Goal: Obtain resource: Obtain resource

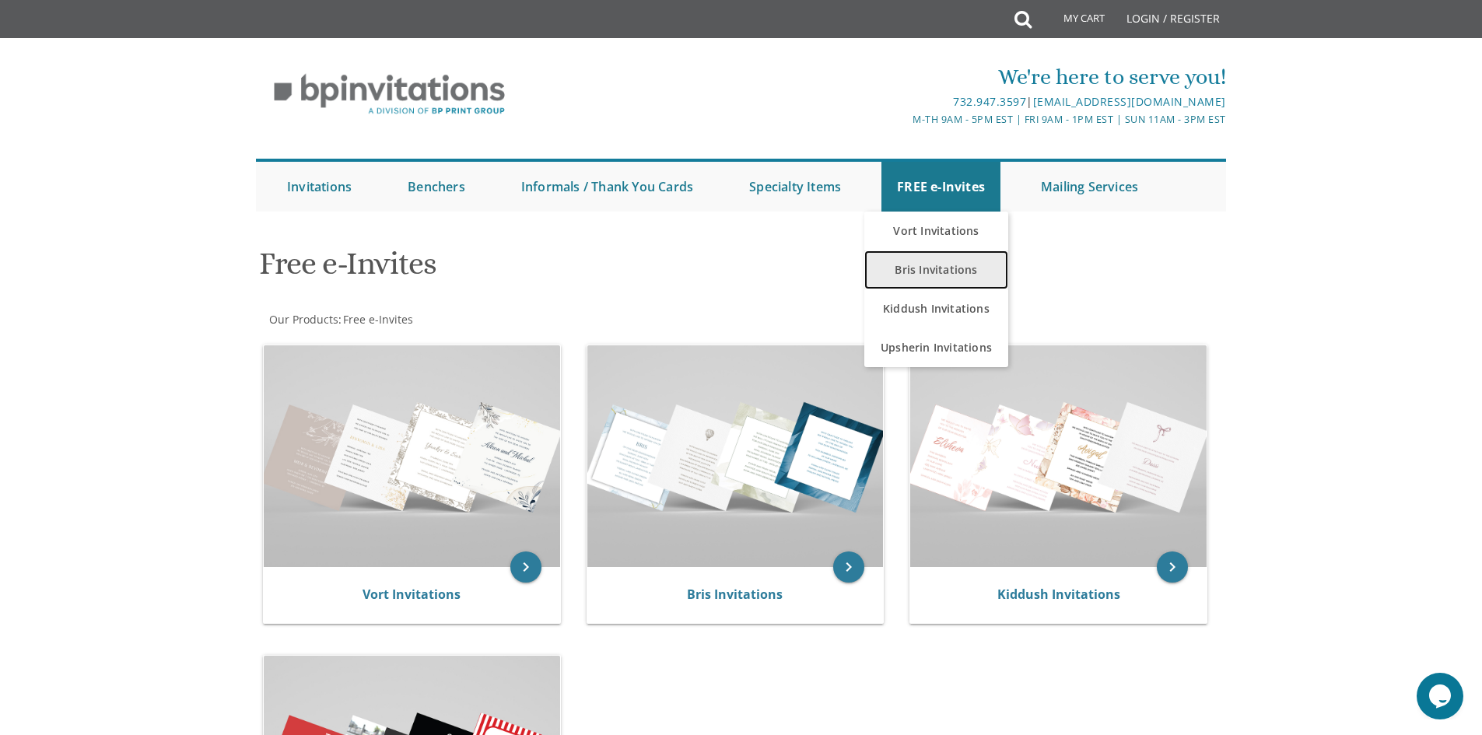
click at [932, 261] on link "Bris Invitations" at bounding box center [936, 269] width 144 height 39
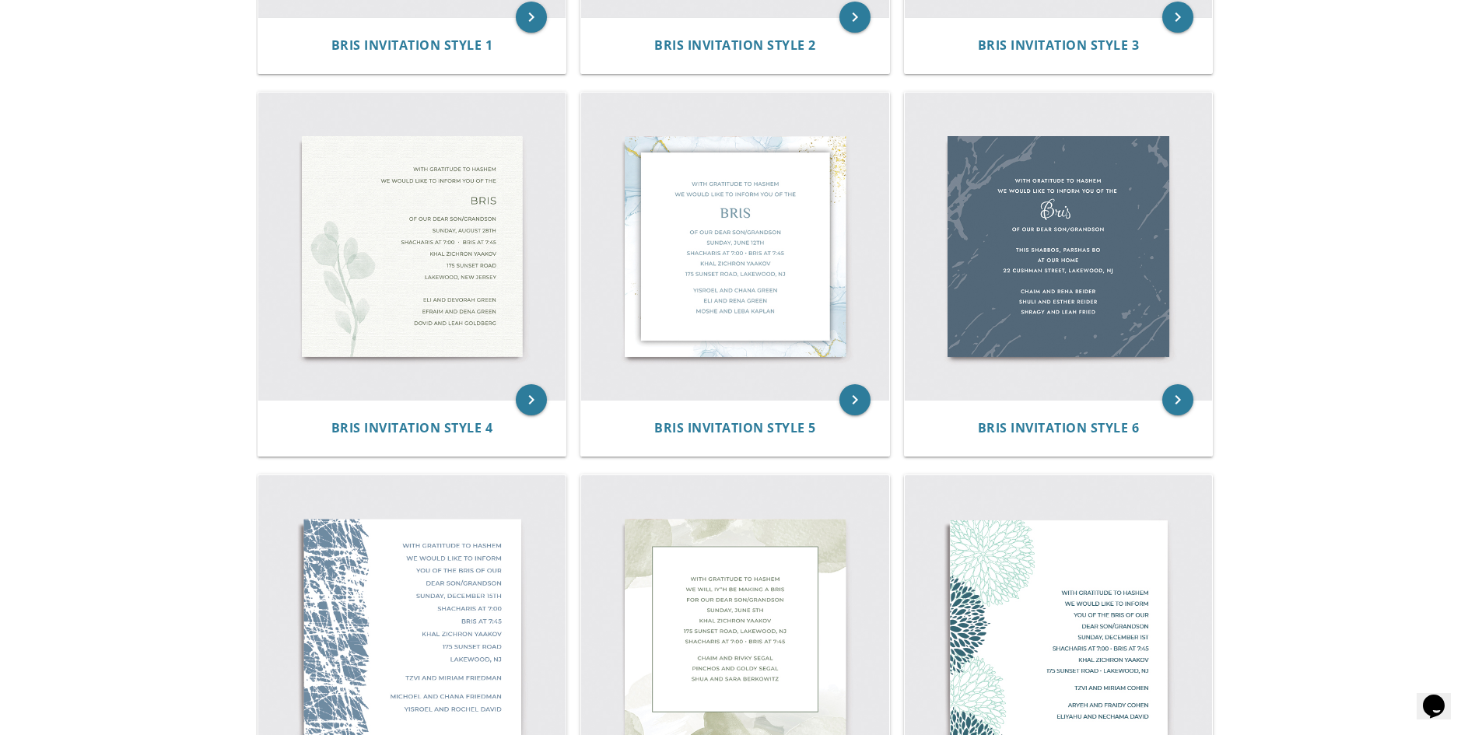
scroll to position [622, 0]
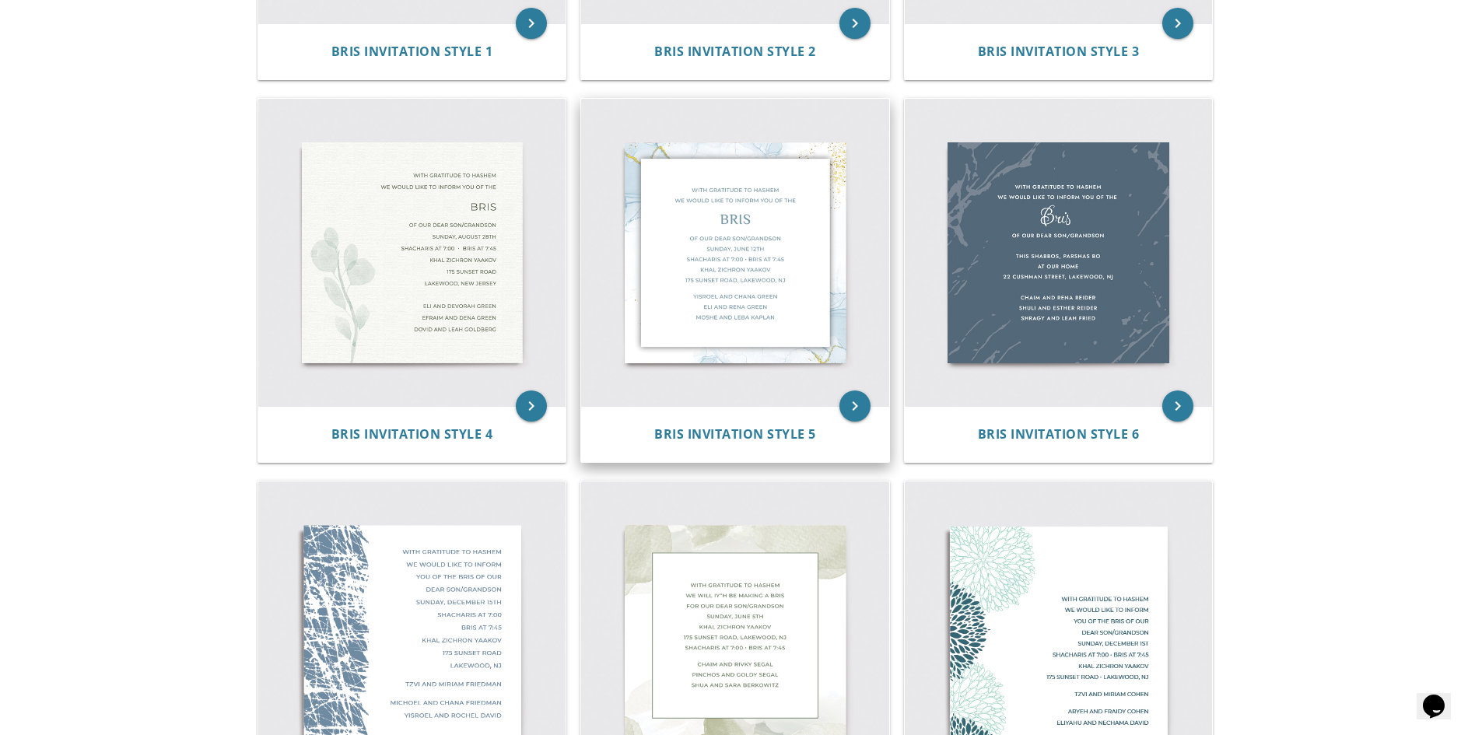
click at [741, 283] on img at bounding box center [735, 253] width 308 height 308
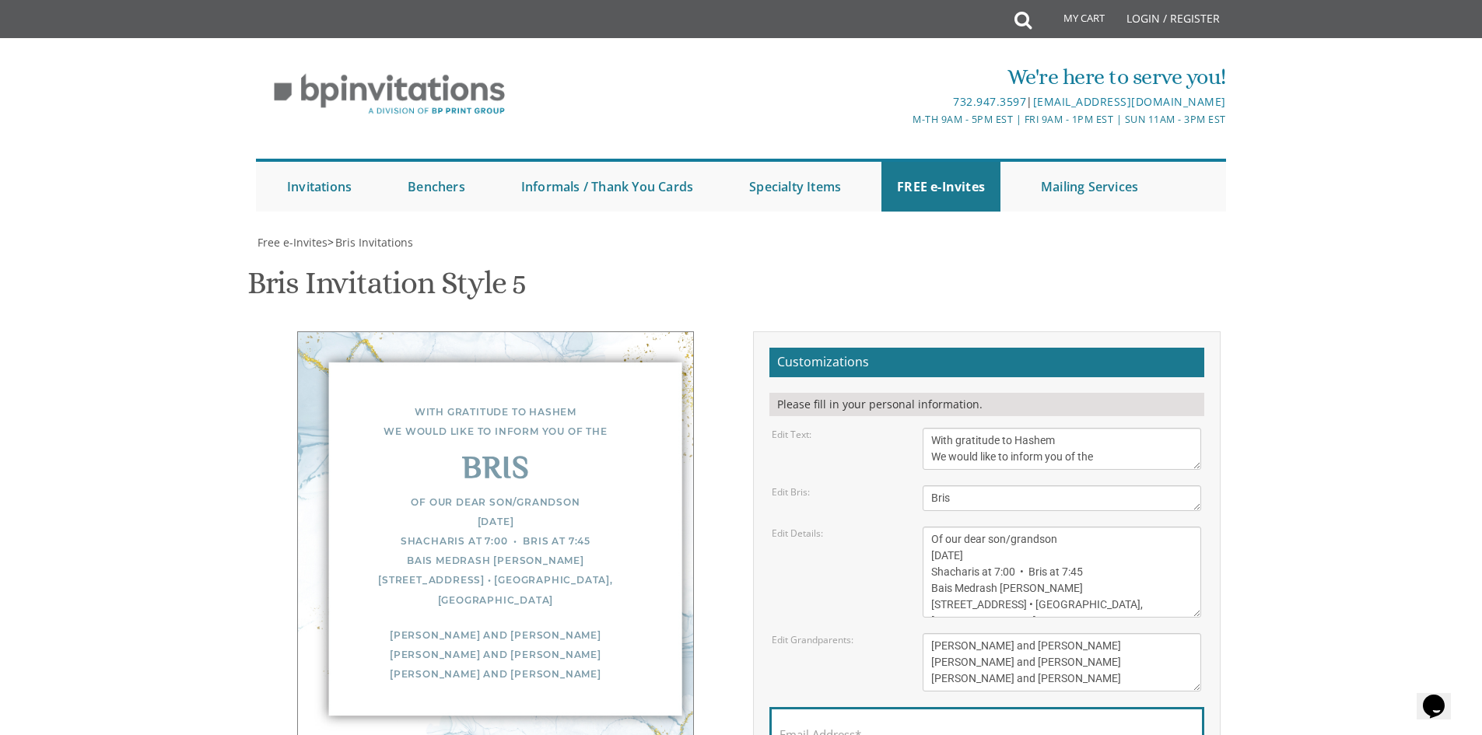
scroll to position [78, 0]
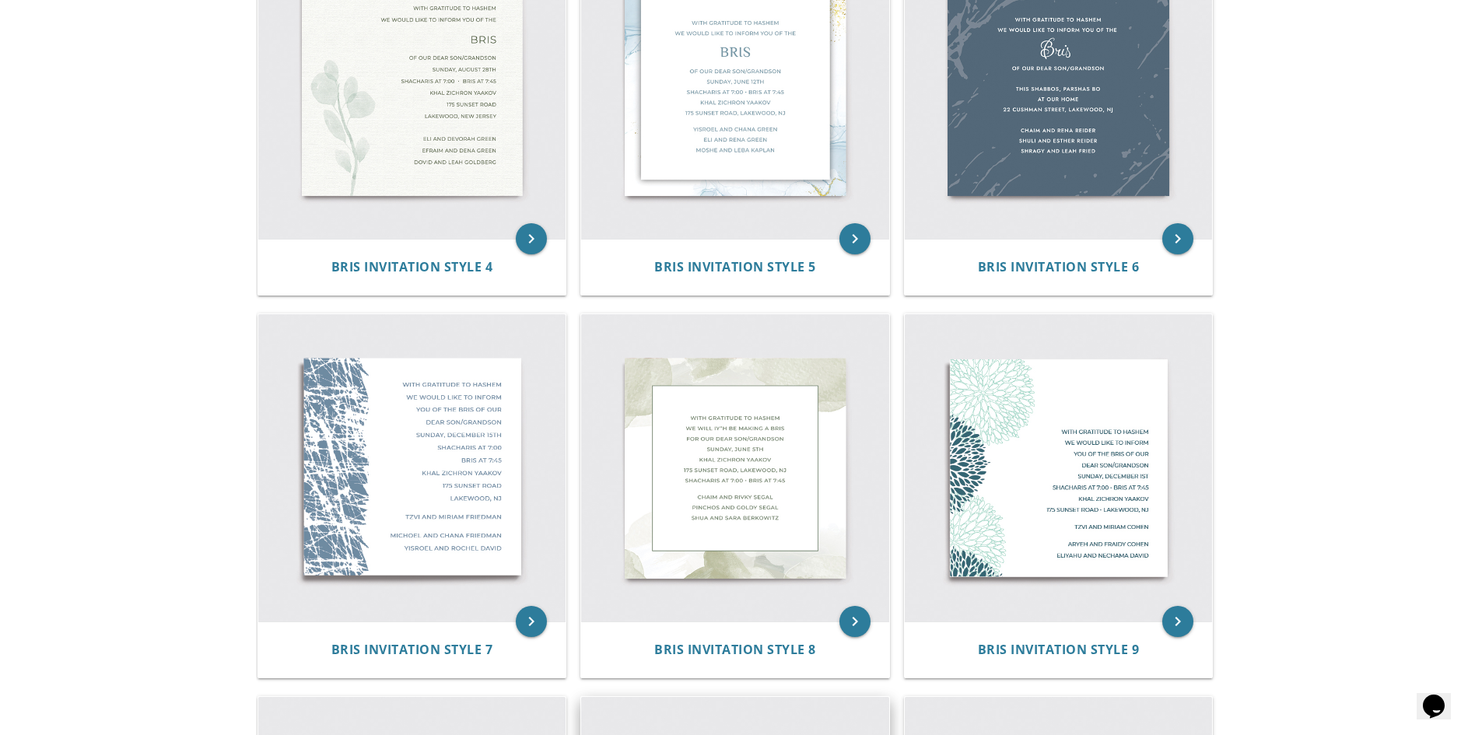
scroll to position [778, 0]
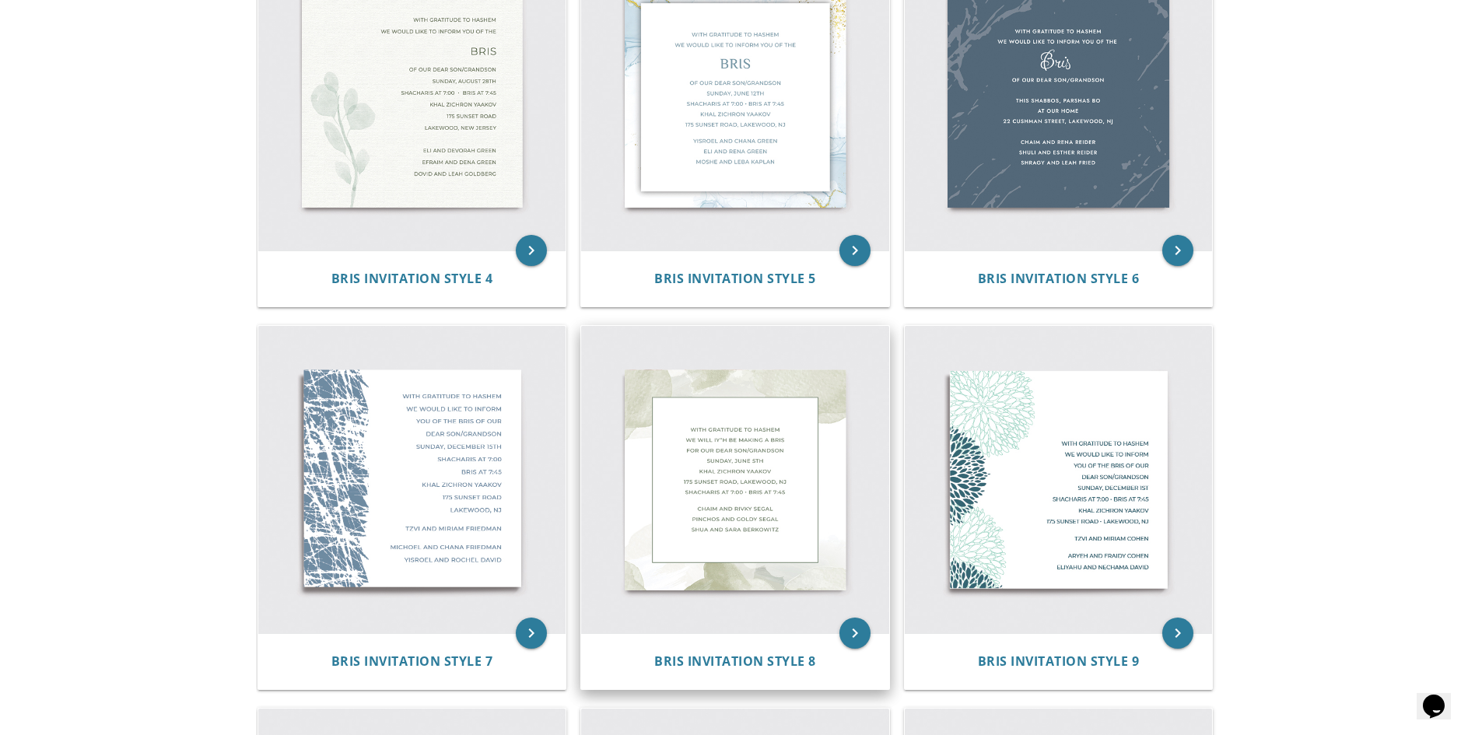
click at [762, 469] on img at bounding box center [735, 480] width 308 height 308
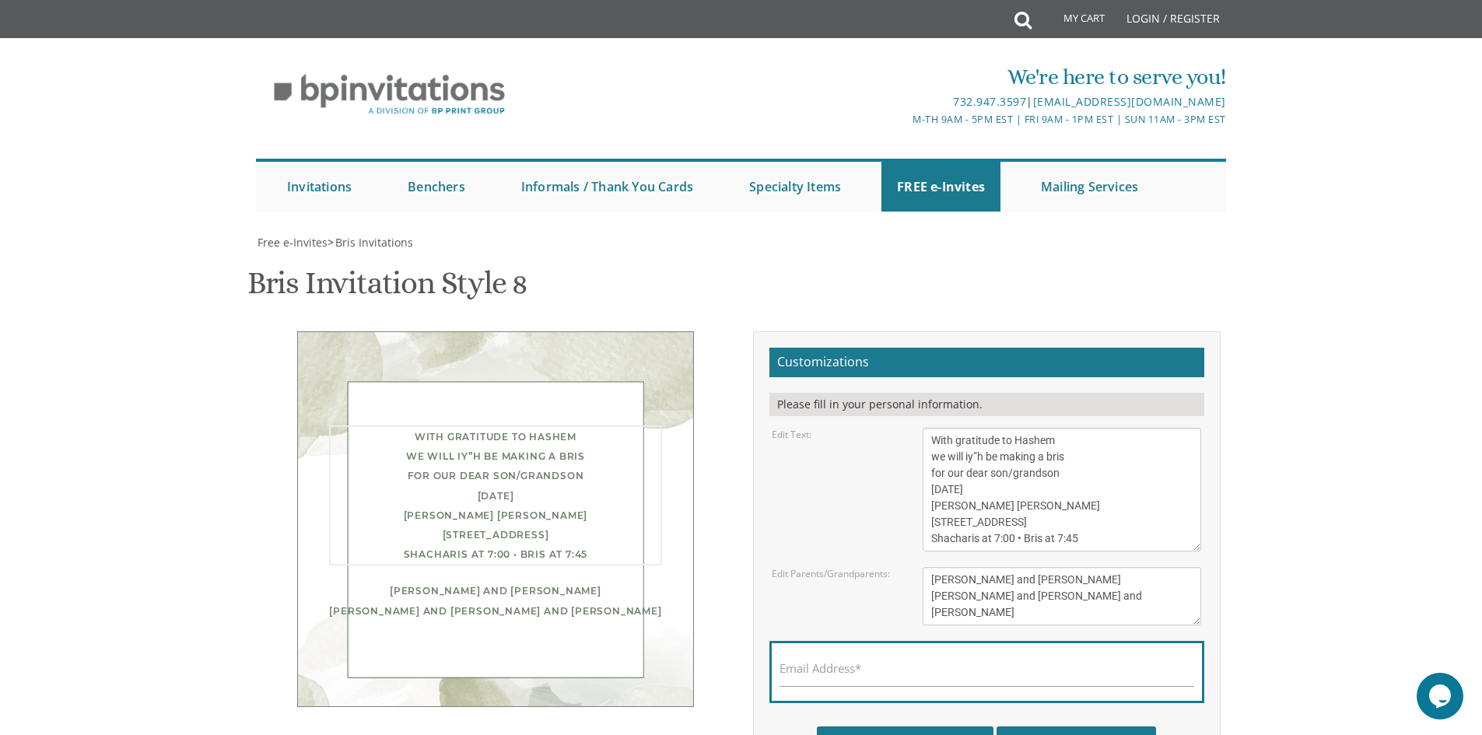
drag, startPoint x: 1063, startPoint y: 476, endPoint x: 1006, endPoint y: 465, distance: 57.8
click at [1006, 465] on textarea "With gratitude to Hashem we will iy”h be making a bris for our dear son/grandso…" at bounding box center [1062, 490] width 278 height 124
drag, startPoint x: 1015, startPoint y: 492, endPoint x: 932, endPoint y: 497, distance: 83.4
click at [932, 497] on textarea "With gratitude to Hashem we will iy”h be making a bris for our dear son/grandso…" at bounding box center [1062, 490] width 278 height 124
drag, startPoint x: 965, startPoint y: 490, endPoint x: 919, endPoint y: 496, distance: 45.4
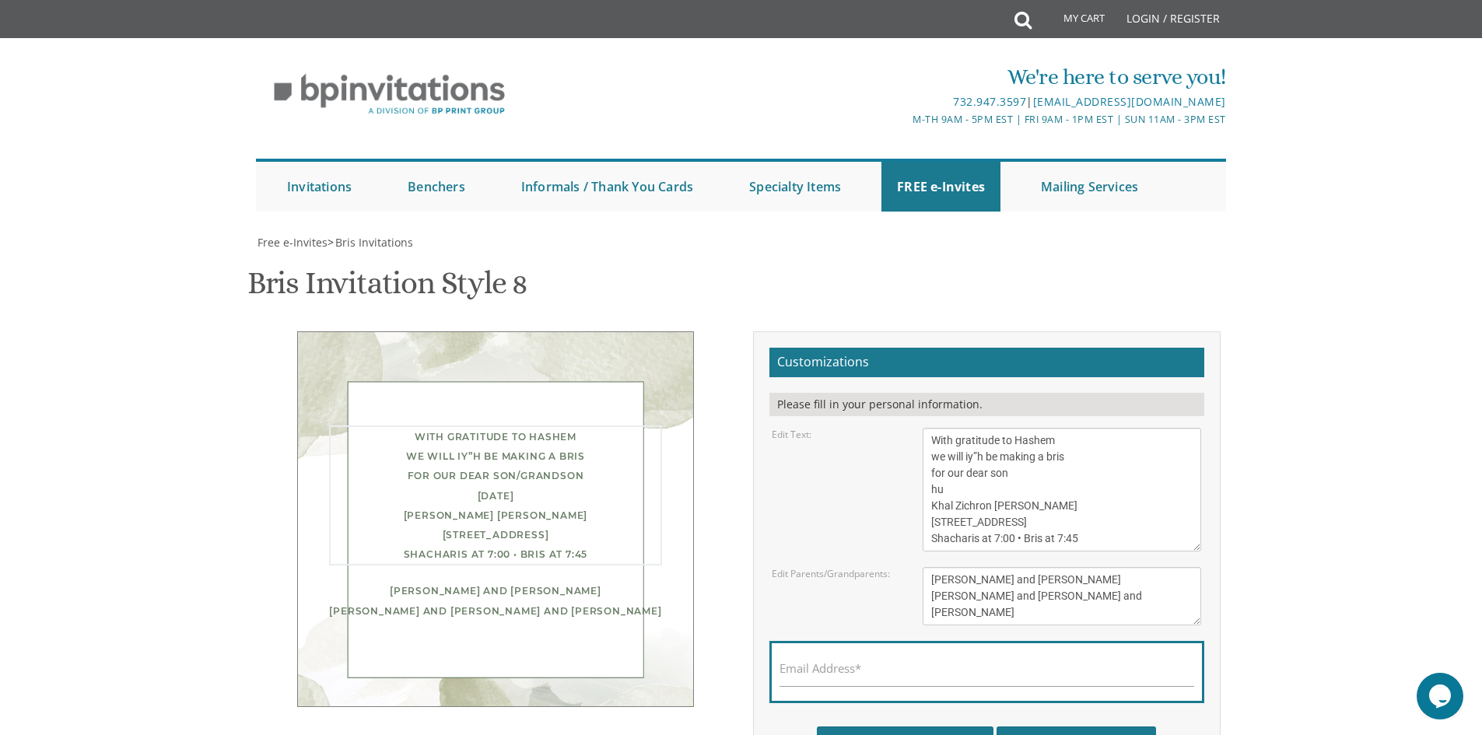
click at [919, 496] on div "With gratitude to Hashem we will iy”h be making a bris for our dear son/grandso…" at bounding box center [1062, 490] width 302 height 124
drag, startPoint x: 965, startPoint y: 491, endPoint x: 921, endPoint y: 496, distance: 43.8
click at [921, 496] on div "With gratitude to Hashem we will iy”h be making a bris for our dear son/grandso…" at bounding box center [1062, 490] width 302 height 124
click at [933, 492] on textarea "With gratitude to Hashem we will iy”h be making a bris for our dear son/grandso…" at bounding box center [1062, 490] width 278 height 124
click at [980, 496] on textarea "With gratitude to Hashem we will iy”h be making a bris for our dear son/grandso…" at bounding box center [1062, 490] width 278 height 124
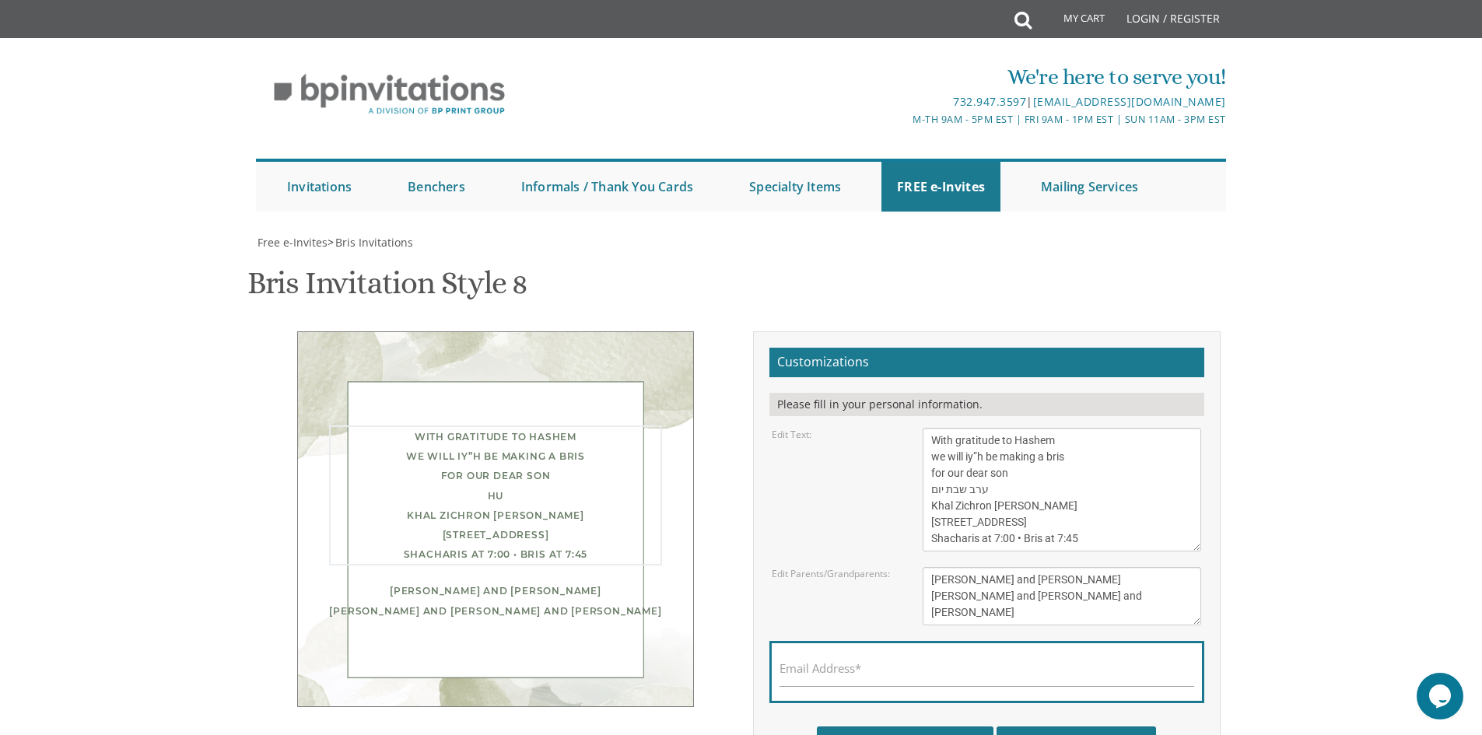
click at [947, 492] on textarea "With gratitude to Hashem we will iy”h be making a bris for our dear son/grandso…" at bounding box center [1062, 490] width 278 height 124
click at [935, 492] on textarea "With gratitude to Hashem we will iy”h be making a bris for our dear son/grandso…" at bounding box center [1062, 490] width 278 height 124
click at [930, 493] on textarea "With gratitude to Hashem we will iy”h be making a bris for our dear son/grandso…" at bounding box center [1062, 490] width 278 height 124
drag, startPoint x: 1002, startPoint y: 489, endPoint x: 932, endPoint y: 489, distance: 70.0
click at [932, 489] on textarea "With gratitude to Hashem we will iy”h be making a bris for our dear son/grandso…" at bounding box center [1062, 490] width 278 height 124
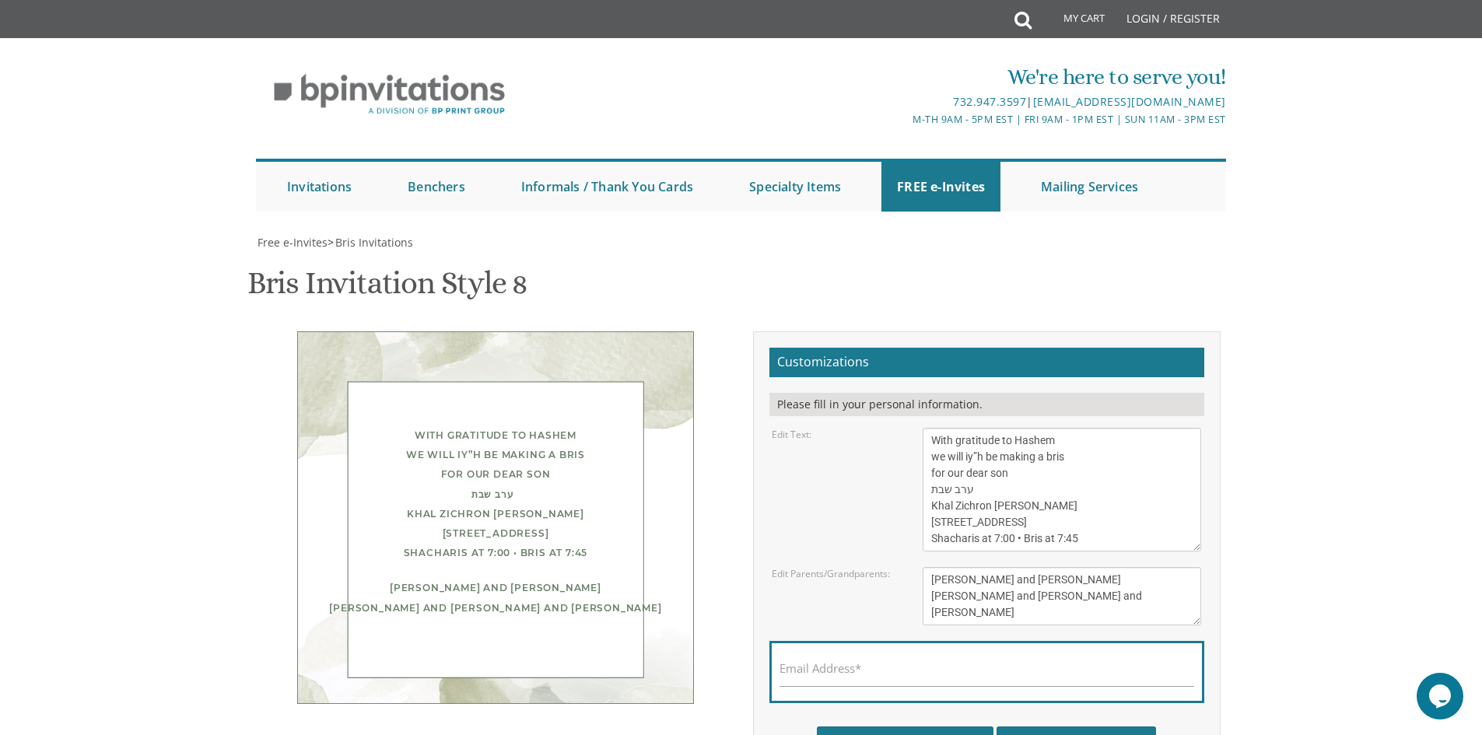
click at [1347, 734] on html "My Cart Total: View Cart Item(s) Submit My Cart Total: View Cart Item(s) Login …" at bounding box center [741, 367] width 1482 height 735
click at [981, 496] on textarea "With gratitude to Hashem we will iy”h be making a bris for our dear son/grandso…" at bounding box center [1062, 490] width 278 height 124
click at [933, 490] on textarea "With gratitude to Hashem we will iy”h be making a bris for our dear son/grandso…" at bounding box center [1062, 490] width 278 height 124
drag, startPoint x: 1030, startPoint y: 508, endPoint x: 930, endPoint y: 510, distance: 99.6
click at [930, 510] on textarea "With gratitude to Hashem we will iy”h be making a bris for our dear son/grandso…" at bounding box center [1062, 490] width 278 height 124
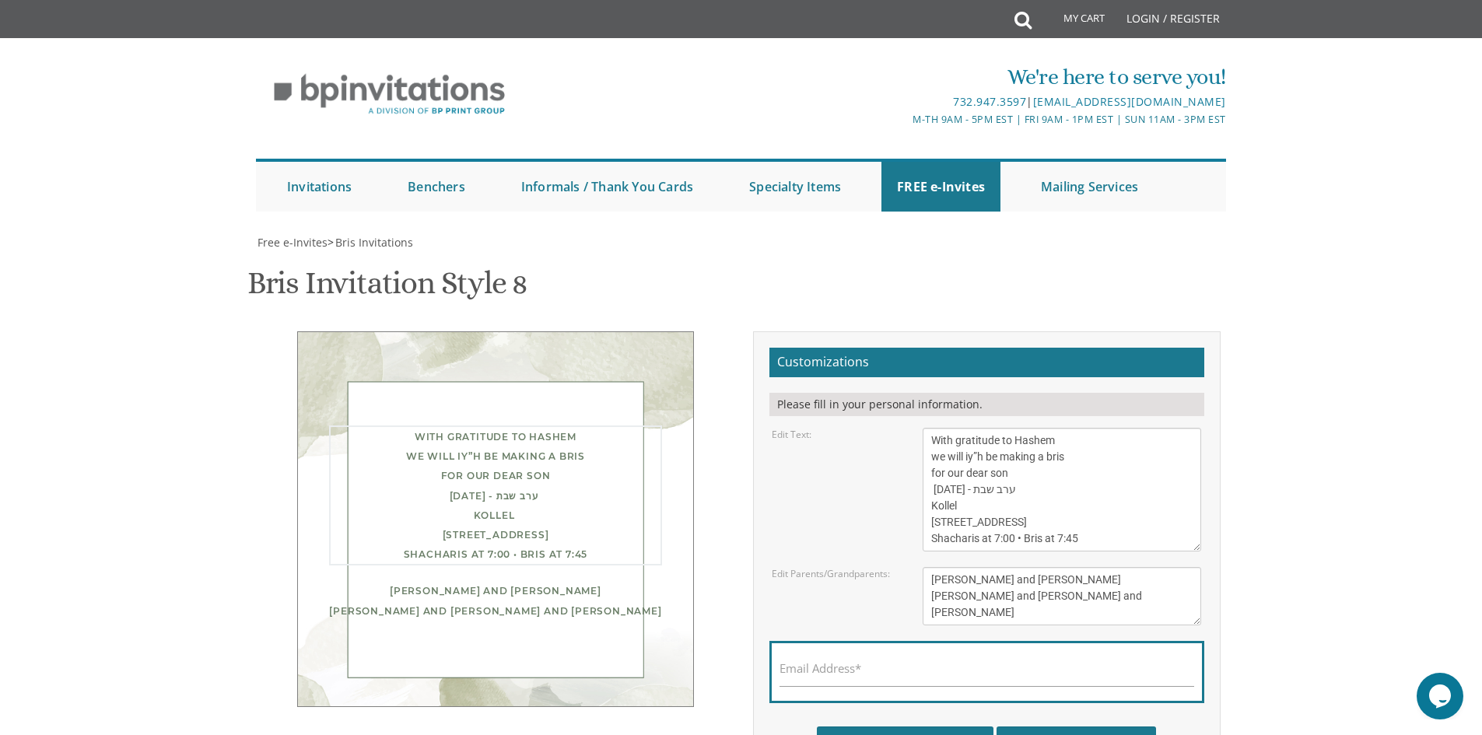
drag, startPoint x: 1088, startPoint y: 525, endPoint x: 932, endPoint y: 527, distance: 155.6
click at [932, 527] on textarea "With gratitude to Hashem we will iy”h be making a bris for our dear son/grandso…" at bounding box center [1062, 490] width 278 height 124
paste textarea "[STREET_ADDRESS]"
drag, startPoint x: 974, startPoint y: 490, endPoint x: 1017, endPoint y: 496, distance: 43.1
click at [1017, 496] on textarea "With gratitude to Hashem we will iy”h be making a bris for our dear son/grandso…" at bounding box center [1062, 490] width 278 height 124
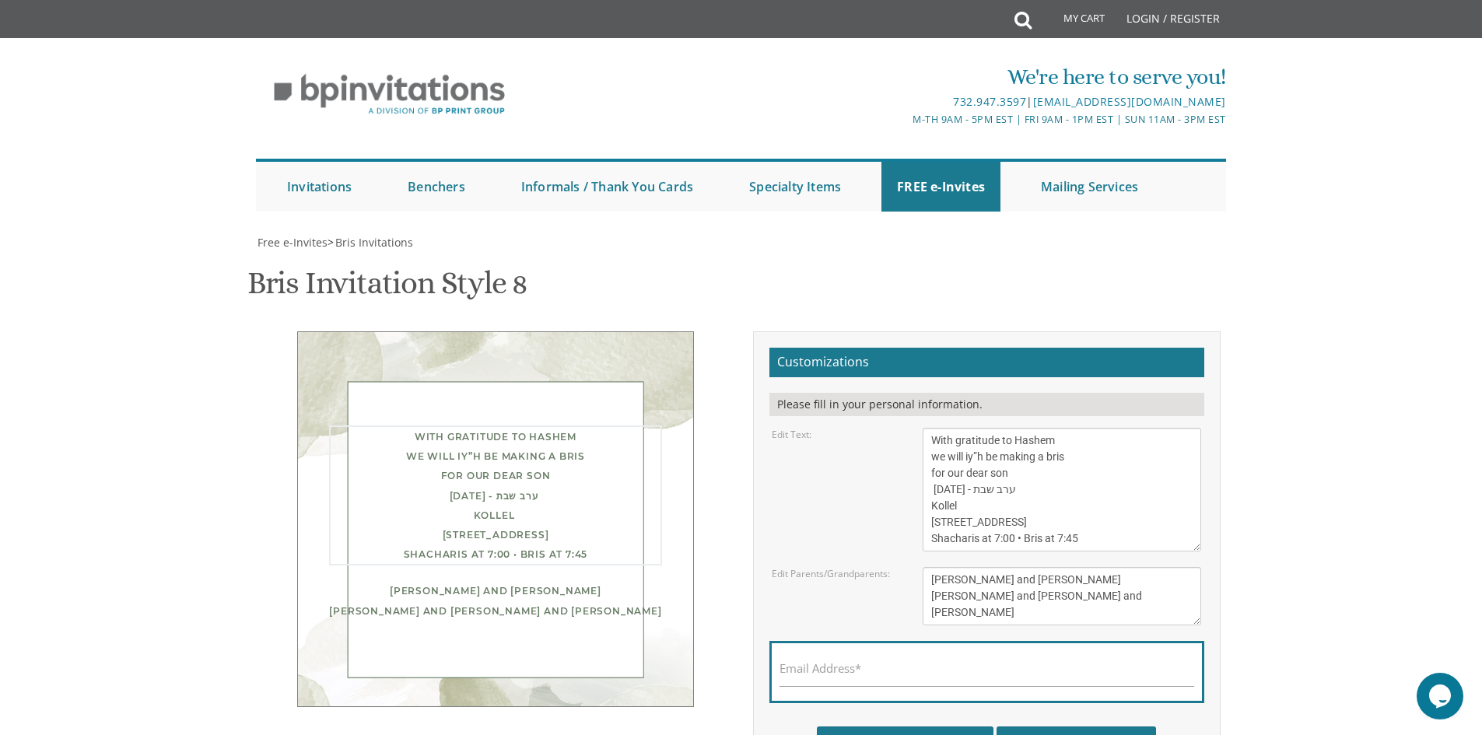
type textarea "With gratitude to Hashem we will iy”h be making a bris for our dear son [DATE] …"
drag, startPoint x: 1050, startPoint y: 611, endPoint x: 925, endPoint y: 572, distance: 131.4
click at [925, 572] on textarea "[PERSON_NAME] and [PERSON_NAME] [PERSON_NAME] and [PERSON_NAME] and [PERSON_NAM…" at bounding box center [1062, 596] width 278 height 58
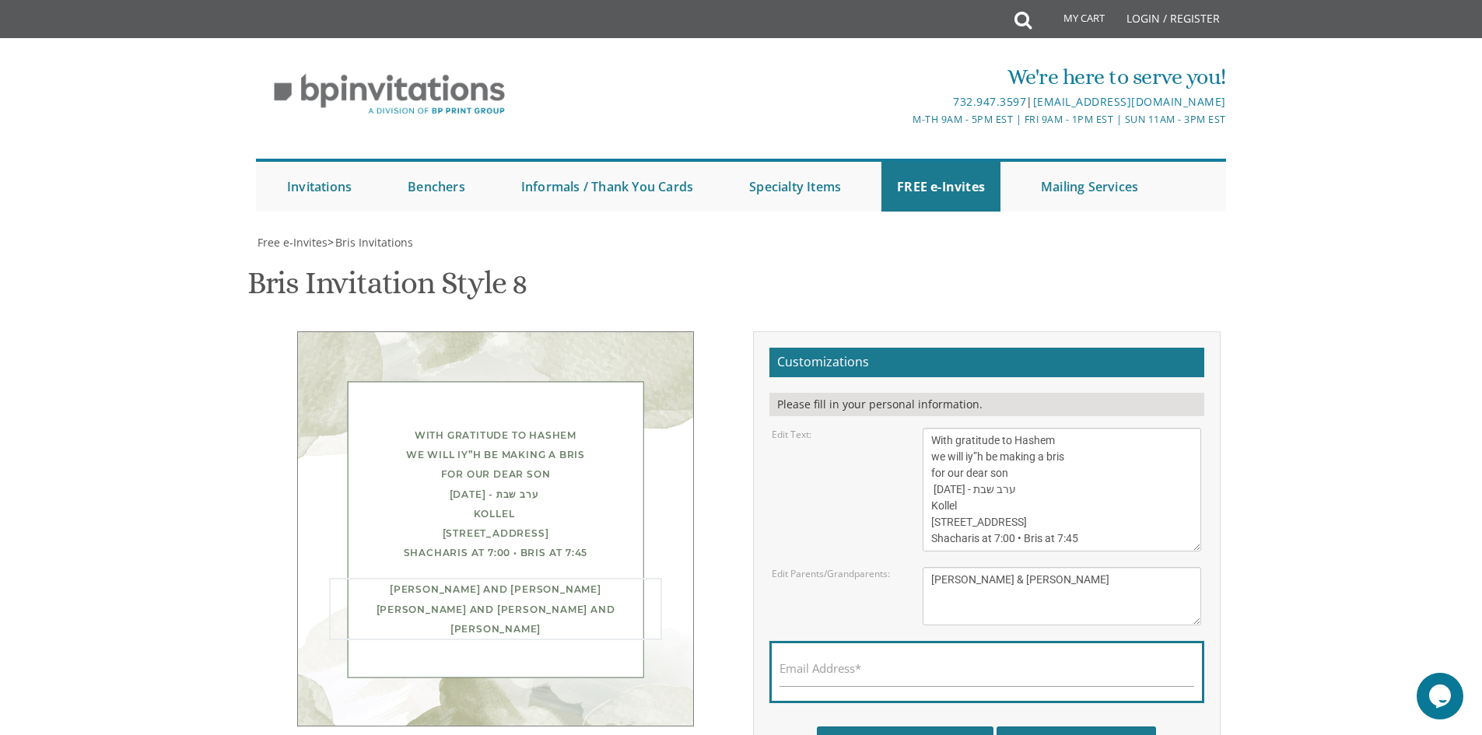
type textarea "[PERSON_NAME] & [PERSON_NAME]"
click at [898, 650] on div "Email Address*" at bounding box center [986, 672] width 435 height 62
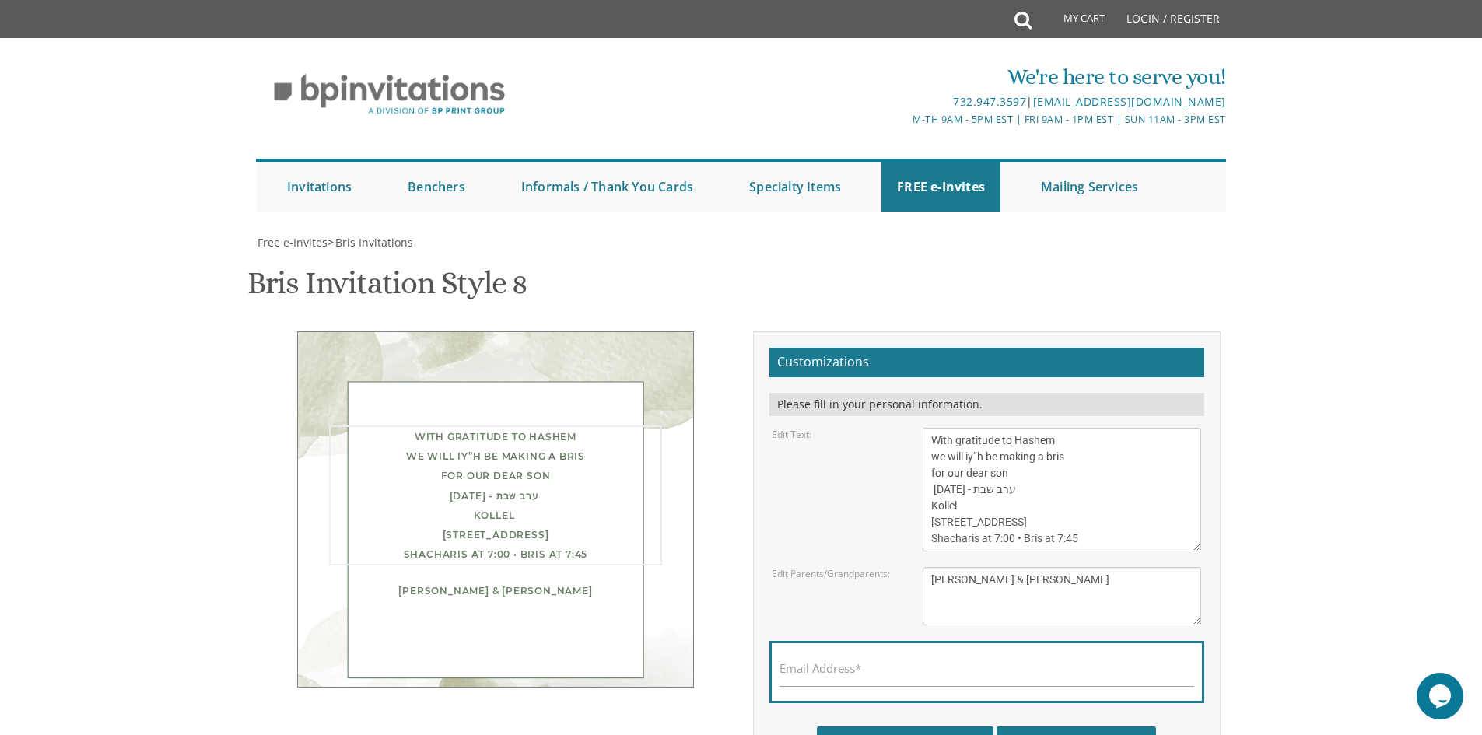
click at [1007, 539] on textarea "With gratitude to Hashem we will iy”h be making a bris for our dear son/grandso…" at bounding box center [1062, 490] width 278 height 124
click at [1002, 539] on textarea "With gratitude to Hashem we will iy”h be making a bris for our dear son/grandso…" at bounding box center [1062, 490] width 278 height 124
click at [1056, 540] on textarea "With gratitude to Hashem we will iy”h be making a bris for our dear son/grandso…" at bounding box center [1062, 490] width 278 height 124
drag, startPoint x: 1072, startPoint y: 538, endPoint x: 1063, endPoint y: 540, distance: 9.5
click at [1063, 540] on textarea "With gratitude to Hashem we will iy”h be making a bris for our dear son/grandso…" at bounding box center [1062, 490] width 278 height 124
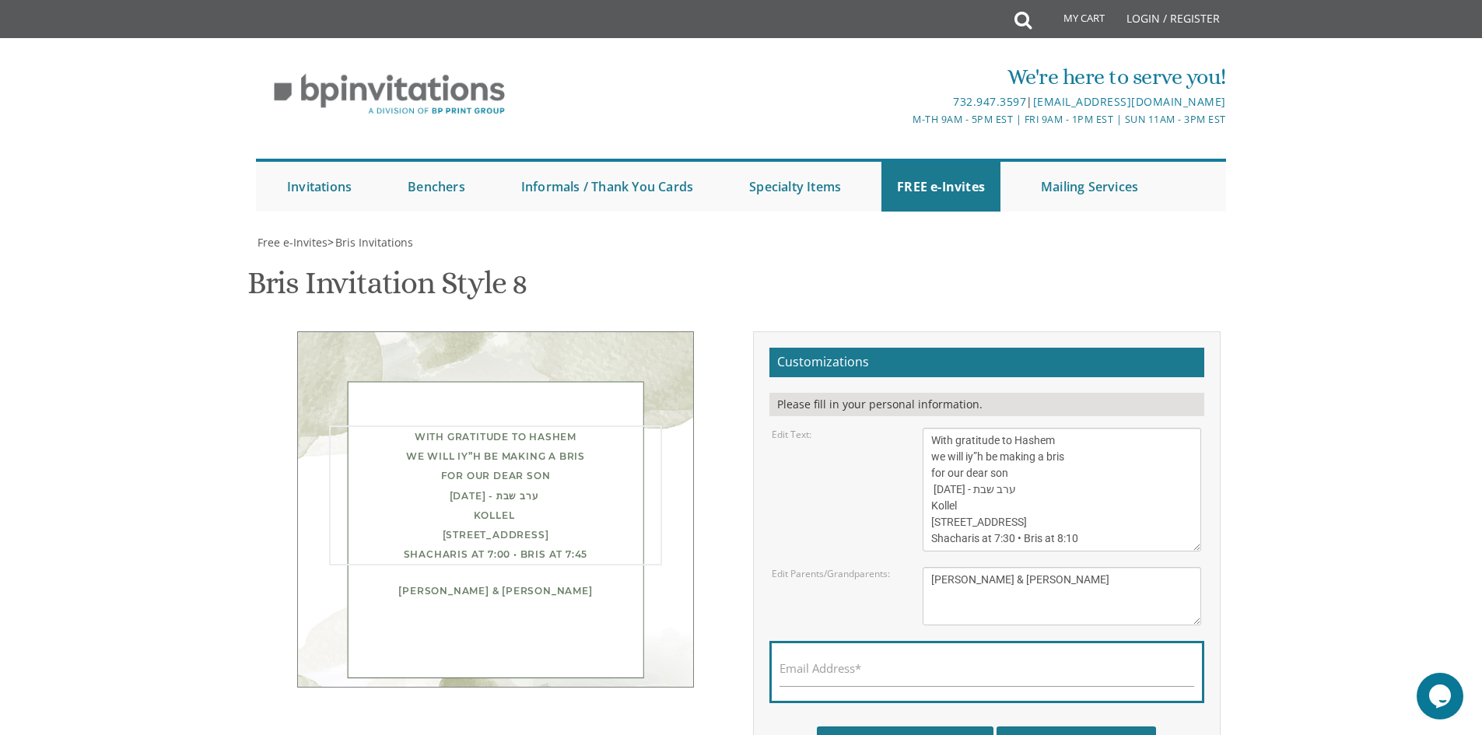
click at [1070, 544] on textarea "With gratitude to Hashem we will iy”h be making a bris for our dear son/grandso…" at bounding box center [1062, 490] width 278 height 124
click at [1056, 596] on textarea "[PERSON_NAME] and [PERSON_NAME] [PERSON_NAME] and [PERSON_NAME] and [PERSON_NAM…" at bounding box center [1062, 596] width 278 height 58
click at [929, 510] on textarea "With gratitude to Hashem we will iy”h be making a bris for our dear son/grandso…" at bounding box center [1062, 490] width 278 height 124
type textarea "With gratitude to Hashem we will iy”h be making a bris for our dear son [DATE] …"
click at [963, 580] on textarea "[PERSON_NAME] and [PERSON_NAME] [PERSON_NAME] and [PERSON_NAME] and [PERSON_NAM…" at bounding box center [1062, 596] width 278 height 58
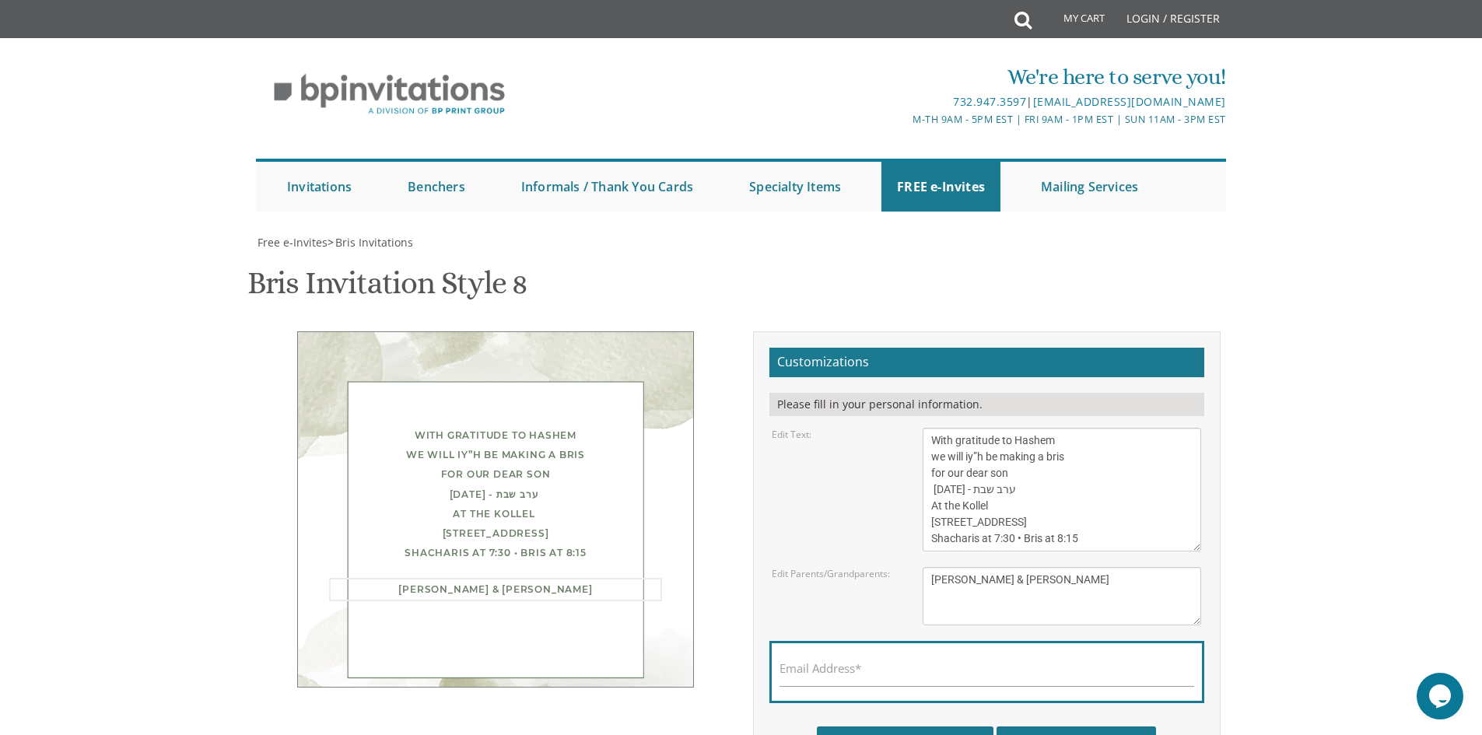
scroll to position [156, 0]
click at [925, 727] on input "Download Image" at bounding box center [905, 745] width 177 height 37
click at [1078, 615] on div "Customizations Please fill in your personal information. Edit Text: Edit Parent…" at bounding box center [987, 560] width 468 height 459
click at [1074, 727] on input "Download PDF" at bounding box center [1075, 745] width 159 height 37
click at [839, 667] on input "Email Address*" at bounding box center [986, 676] width 415 height 19
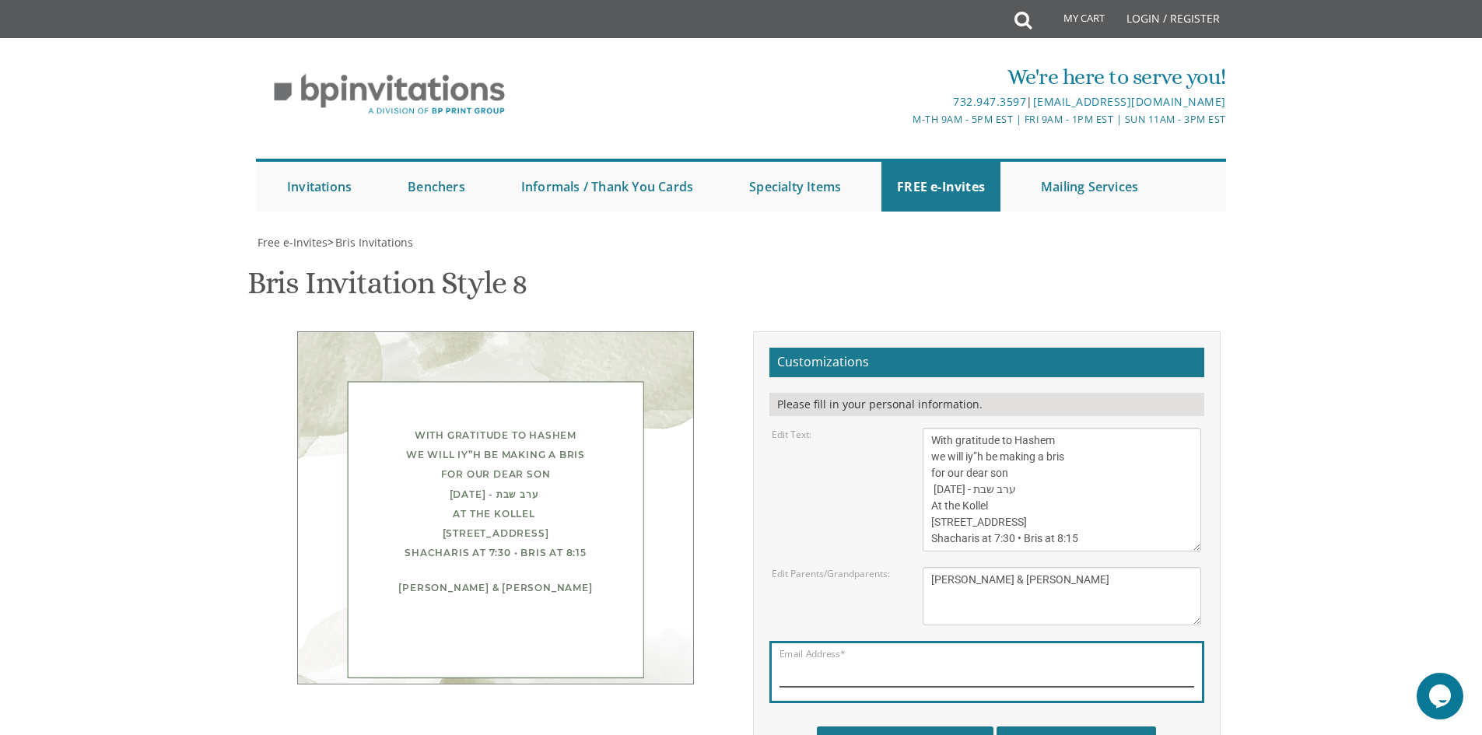
type input "[EMAIL_ADDRESS][DOMAIN_NAME]"
click at [912, 727] on input "Download Image" at bounding box center [905, 745] width 177 height 37
